Goal: Information Seeking & Learning: Find specific fact

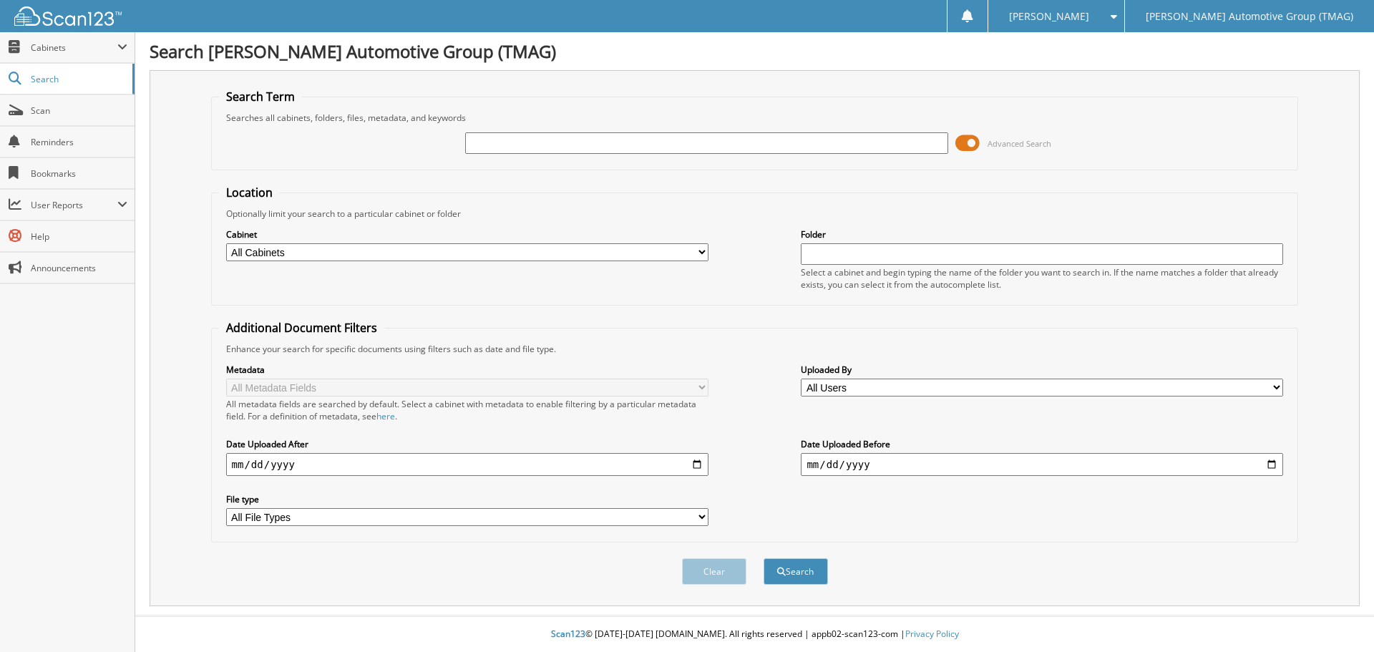
click at [582, 145] on input "text" at bounding box center [706, 142] width 482 height 21
type input "h"
type input "H26058"
click at [764, 558] on button "Search" at bounding box center [796, 571] width 64 height 26
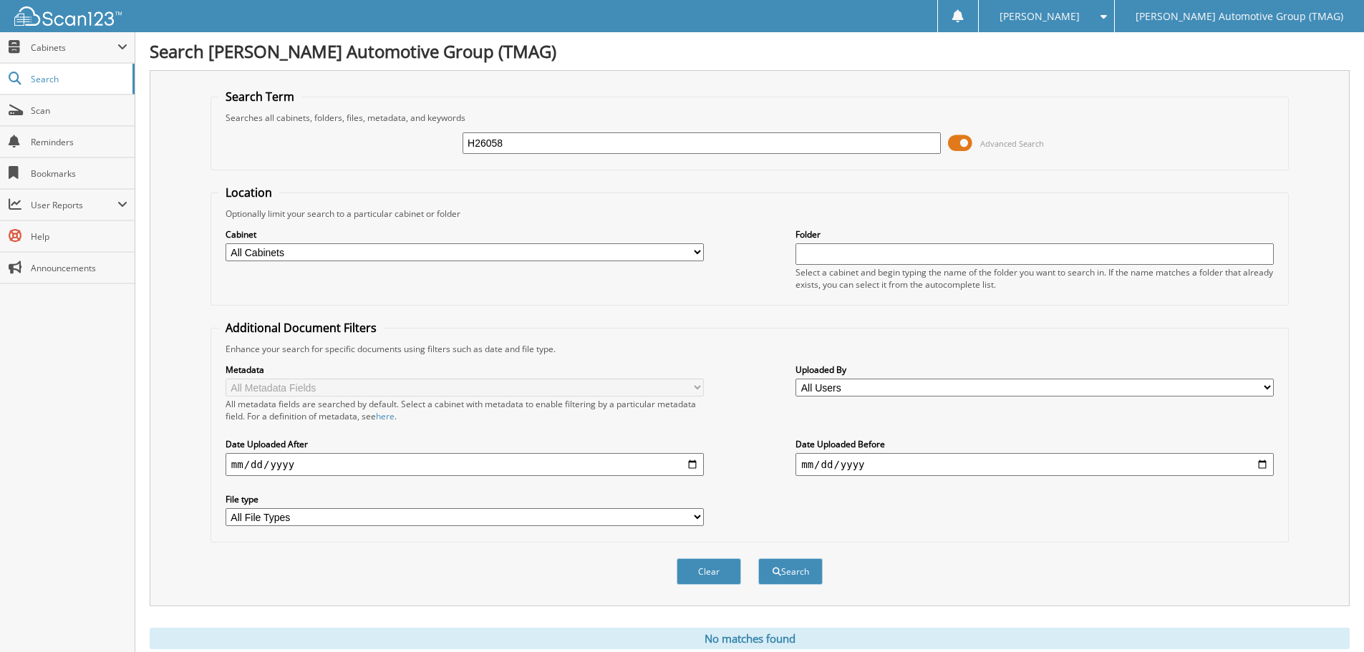
drag, startPoint x: 538, startPoint y: 150, endPoint x: 273, endPoint y: 170, distance: 266.3
click at [273, 170] on fieldset "Search Term Searches all cabinets, folders, files, metadata, and keywords H2605…" at bounding box center [749, 130] width 1078 height 82
type input "TY001855"
click at [758, 558] on button "Search" at bounding box center [790, 571] width 64 height 26
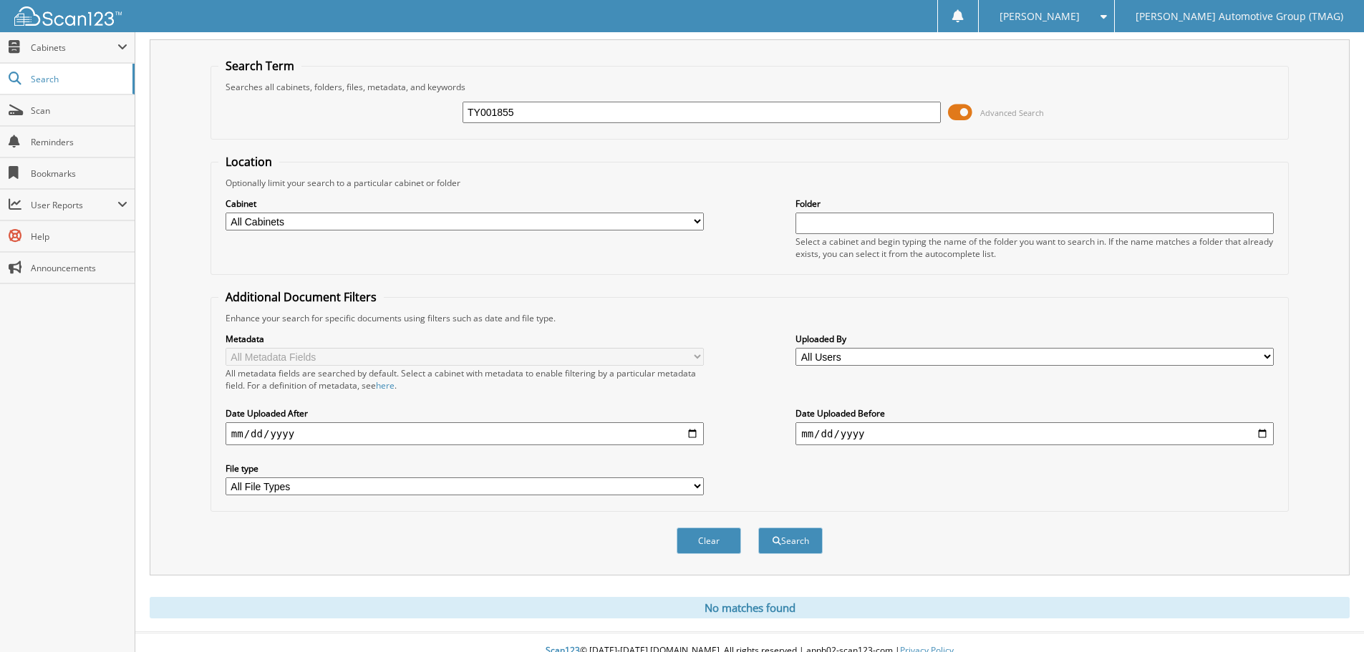
scroll to position [48, 0]
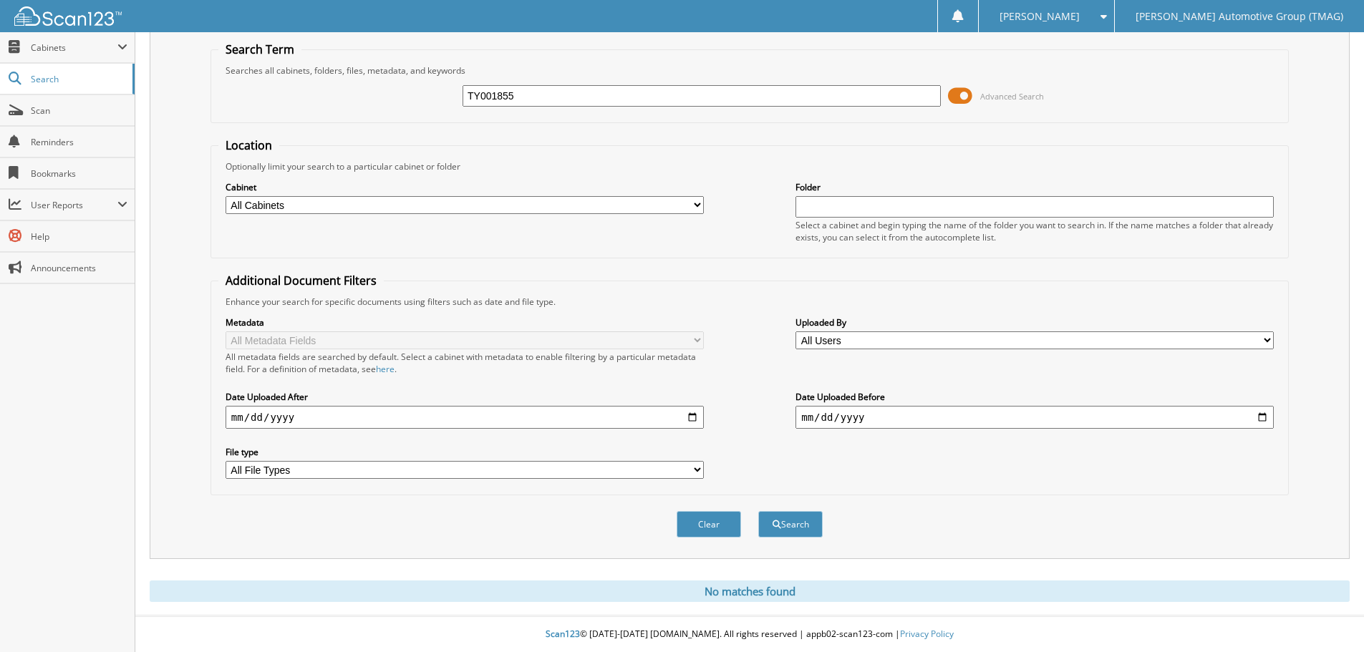
click at [542, 99] on input "TY001855" at bounding box center [701, 95] width 478 height 21
type input "KENYADA WAGONER"
click at [758, 511] on button "Search" at bounding box center [790, 524] width 64 height 26
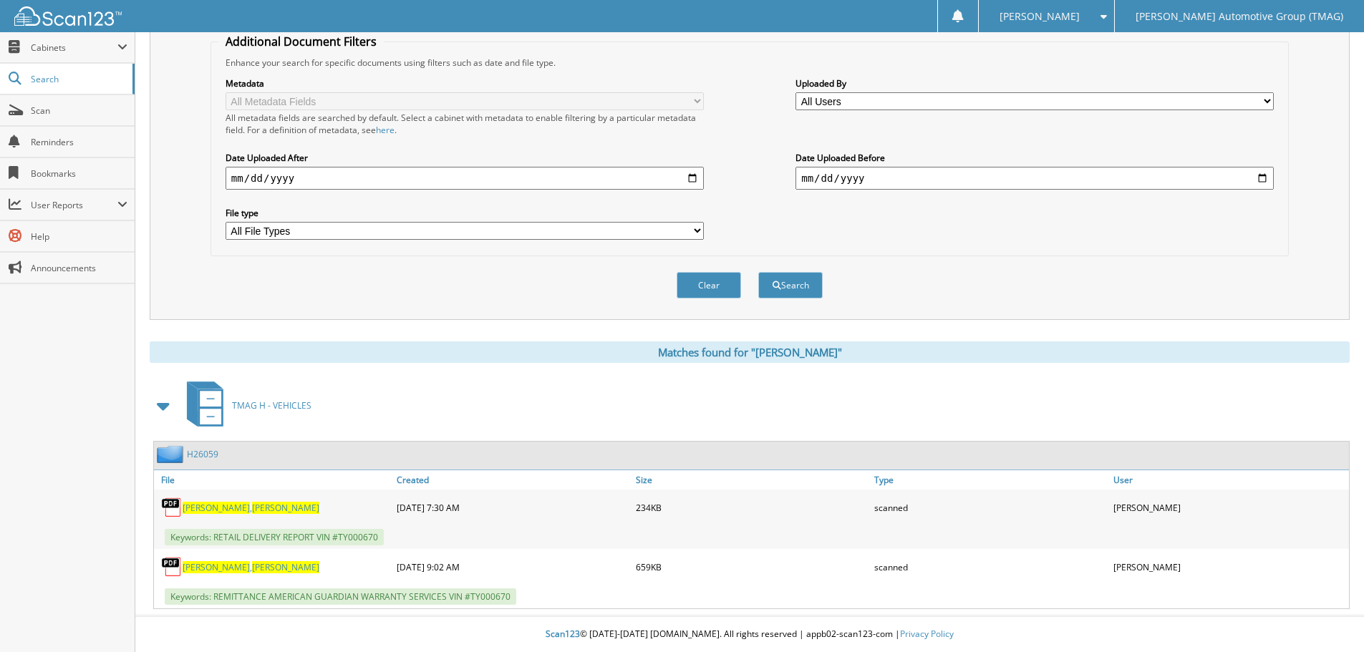
scroll to position [287, 0]
click at [210, 454] on link "H26059" at bounding box center [202, 454] width 31 height 12
